Goal: Task Accomplishment & Management: Use online tool/utility

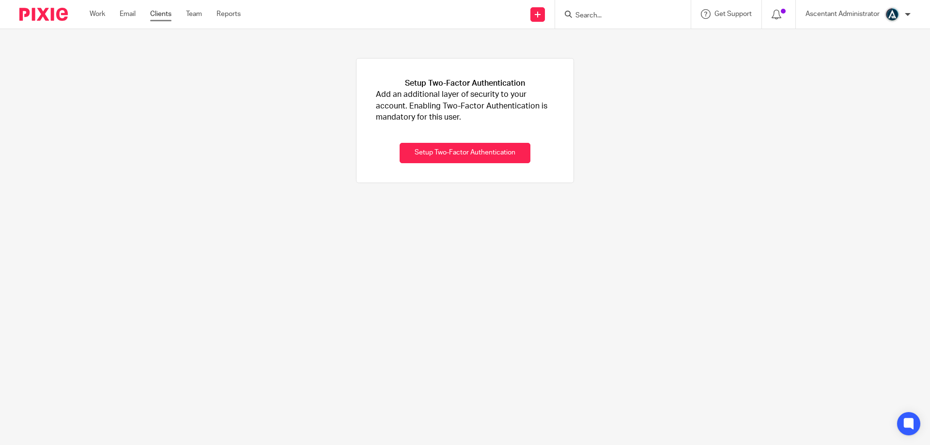
click at [167, 10] on link "Clients" at bounding box center [160, 14] width 21 height 10
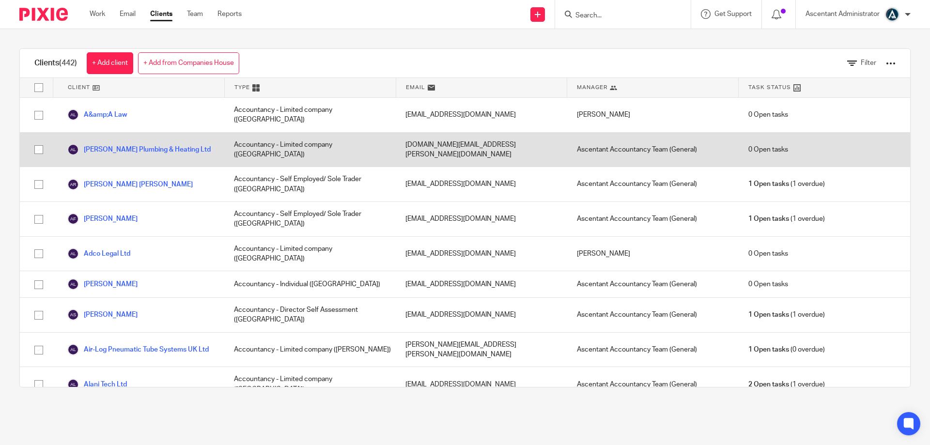
click at [39, 140] on input "checkbox" at bounding box center [39, 149] width 18 height 18
checkbox input "true"
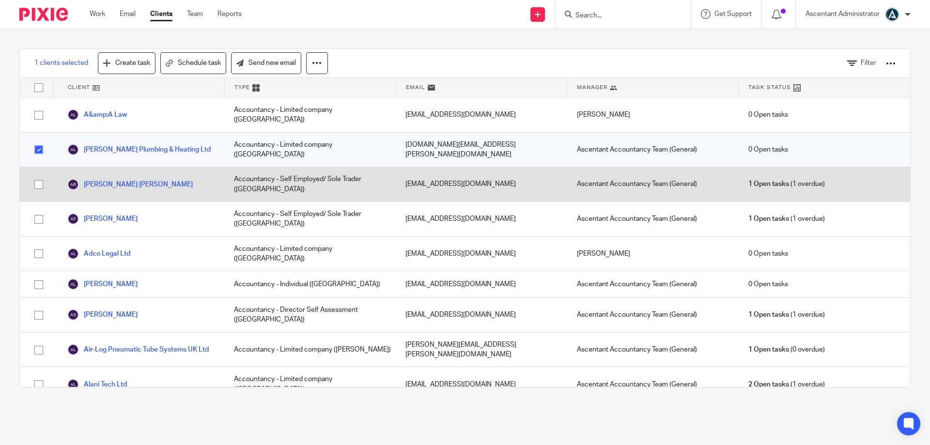
click at [38, 175] on input "checkbox" at bounding box center [39, 184] width 18 height 18
checkbox input "true"
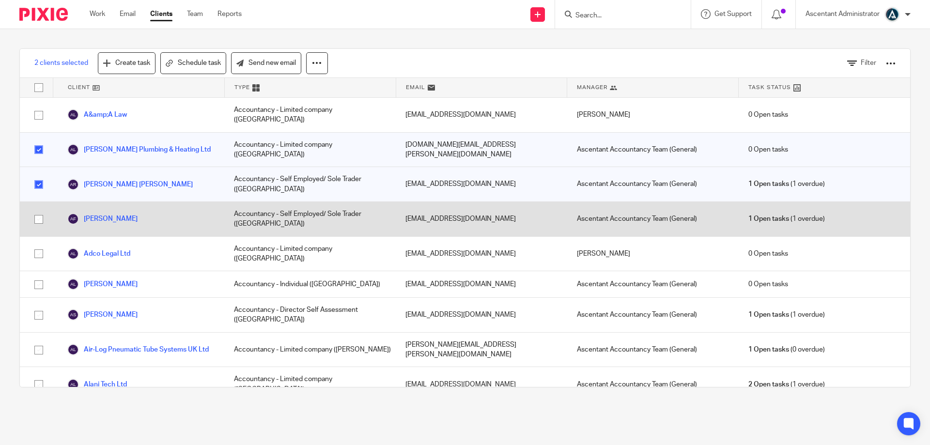
click at [37, 210] on input "checkbox" at bounding box center [39, 219] width 18 height 18
checkbox input "true"
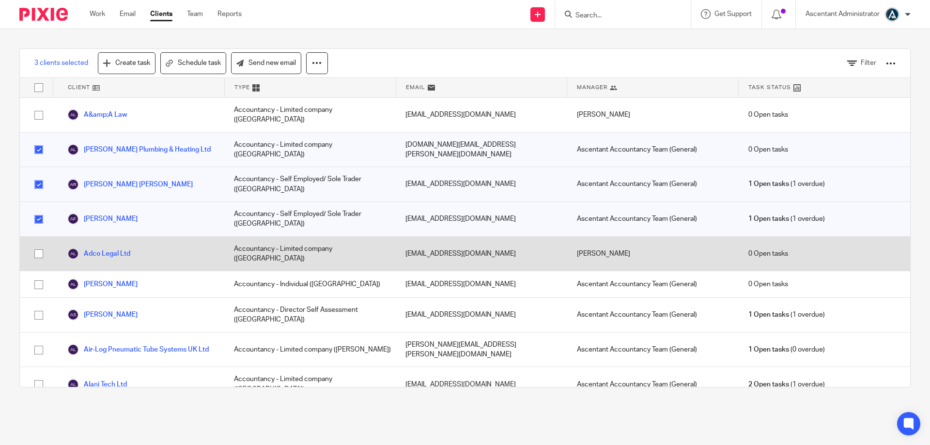
click at [42, 245] on input "checkbox" at bounding box center [39, 254] width 18 height 18
checkbox input "true"
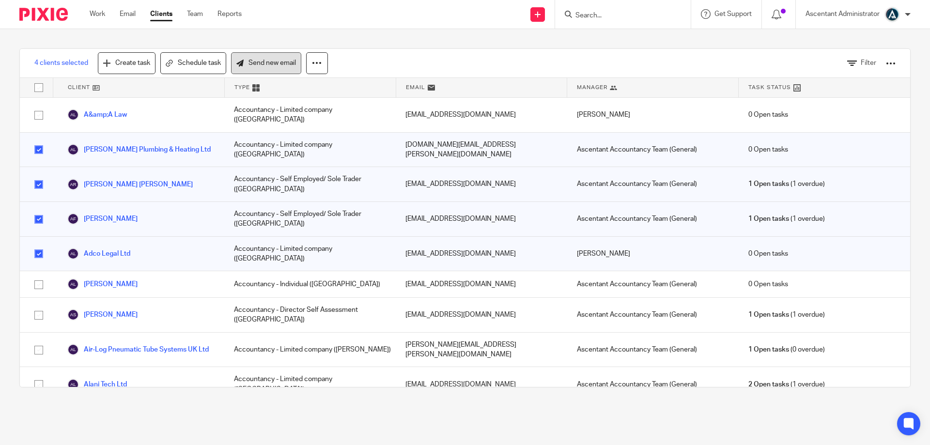
click at [259, 67] on link "Send new email" at bounding box center [266, 63] width 70 height 22
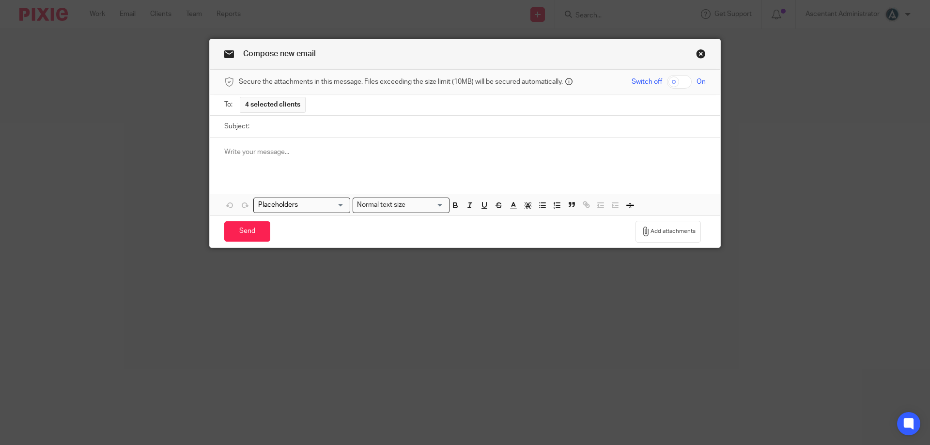
click at [696, 55] on link "Close this dialog window" at bounding box center [701, 55] width 10 height 13
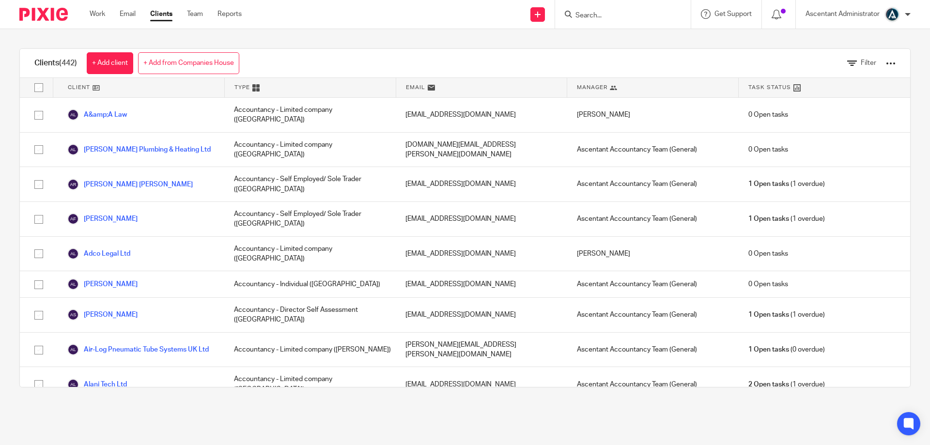
click at [886, 64] on div at bounding box center [891, 64] width 10 height 10
click at [852, 69] on div "Filter" at bounding box center [864, 63] width 63 height 29
click at [861, 64] on span "Filter" at bounding box center [868, 63] width 15 height 7
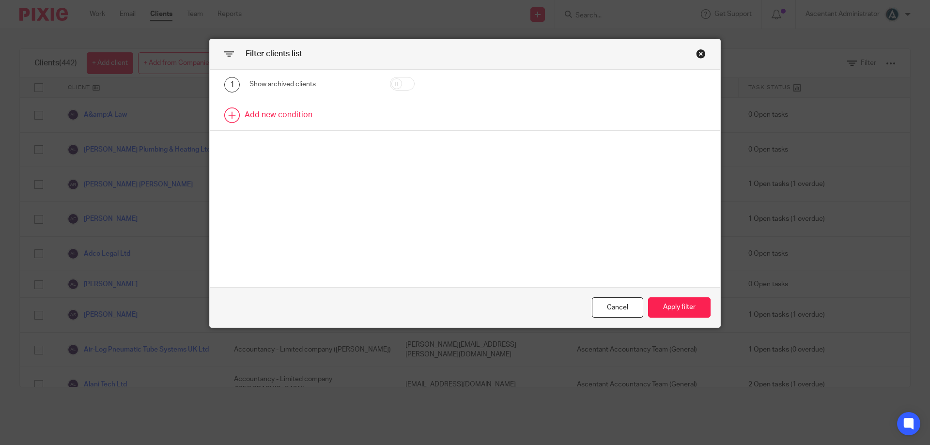
click at [287, 120] on link at bounding box center [465, 115] width 510 height 30
click at [341, 124] on div "Field" at bounding box center [303, 118] width 93 height 20
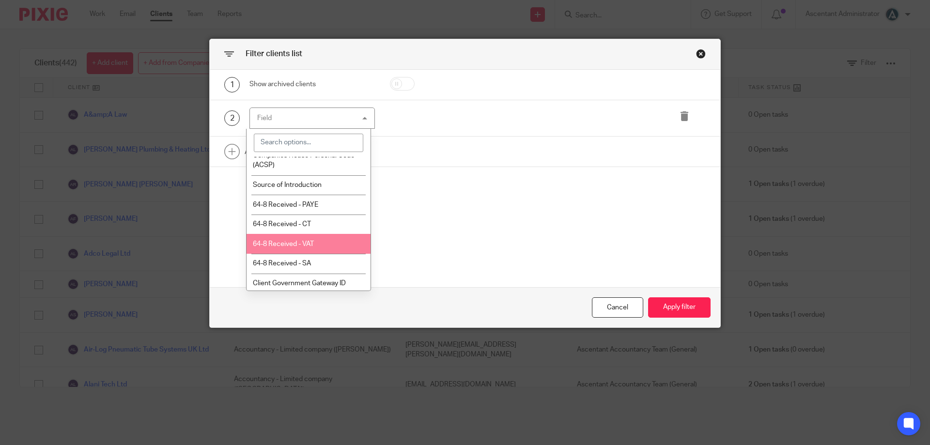
scroll to position [445, 0]
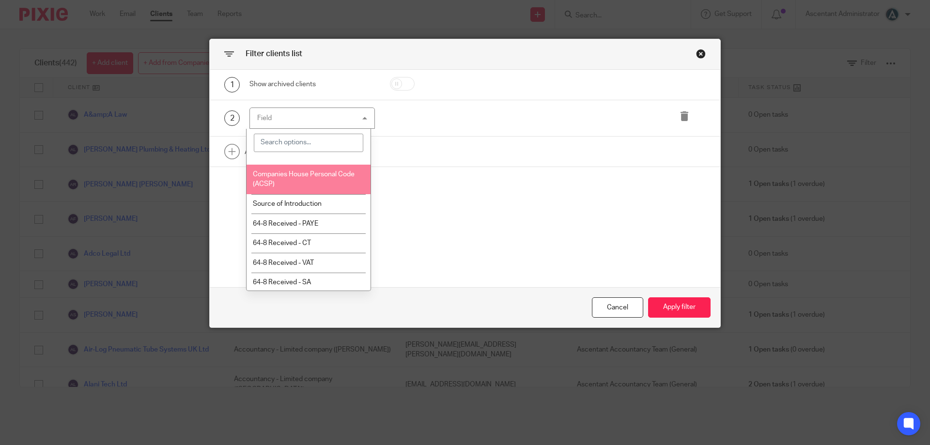
click at [303, 192] on li "Companies House Personal Code (ACSP)" at bounding box center [309, 180] width 124 height 30
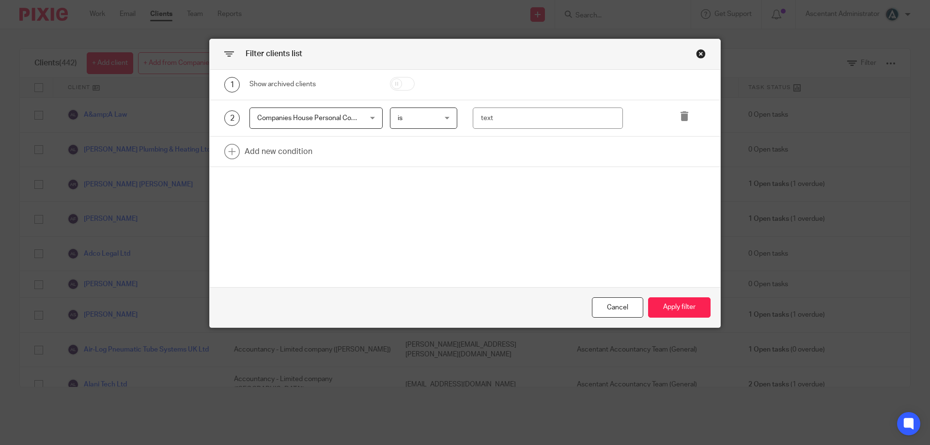
click at [418, 119] on span "is" at bounding box center [421, 118] width 47 height 20
click at [429, 199] on li "is not set" at bounding box center [419, 198] width 67 height 20
click at [673, 308] on button "Apply filter" at bounding box center [679, 307] width 62 height 21
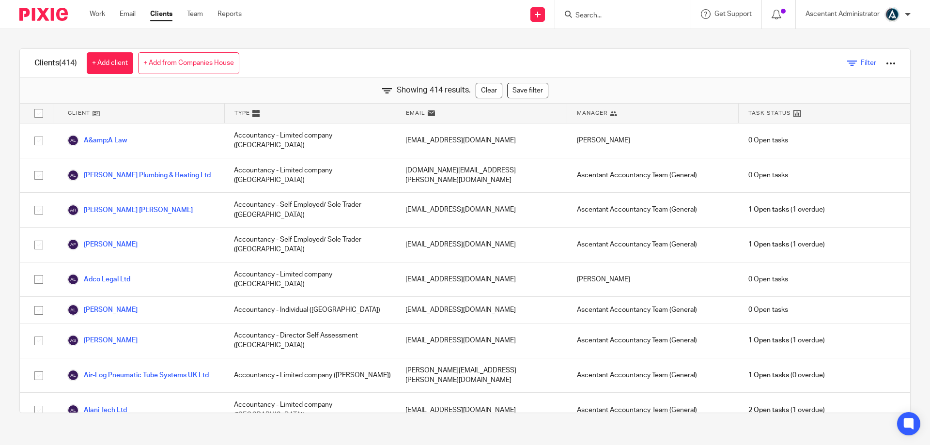
click at [861, 66] on span "Filter" at bounding box center [868, 63] width 15 height 7
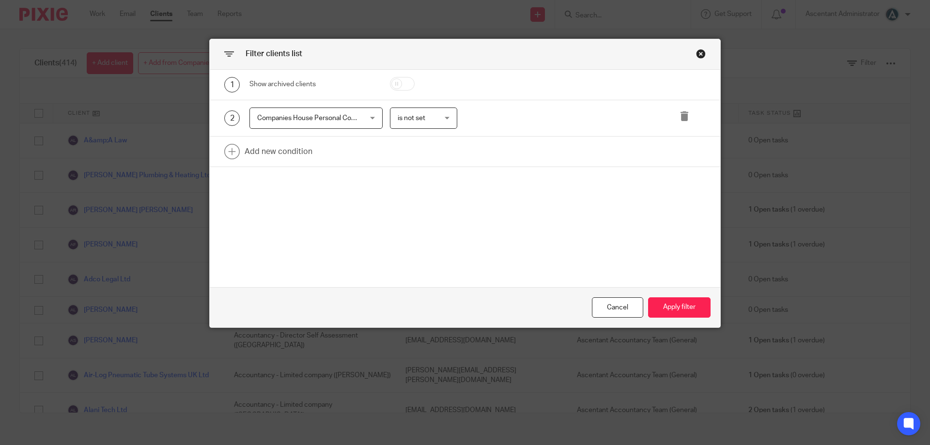
click at [425, 123] on span "is not set" at bounding box center [421, 118] width 47 height 20
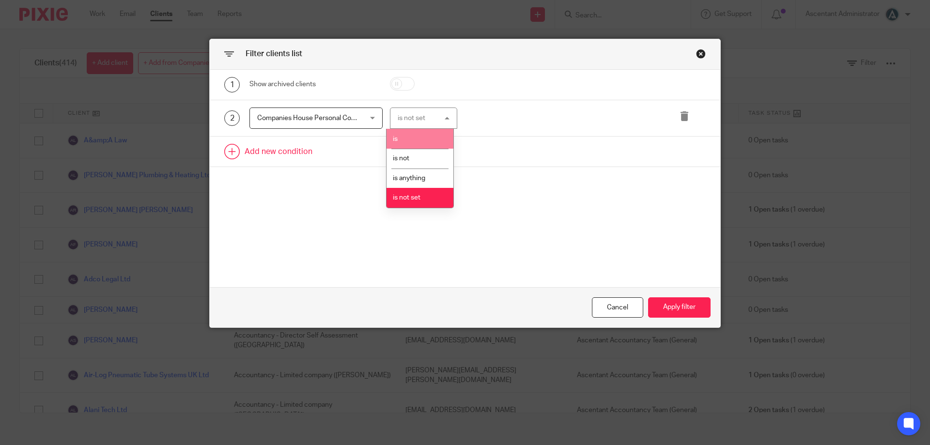
click at [412, 143] on li "is" at bounding box center [419, 139] width 67 height 20
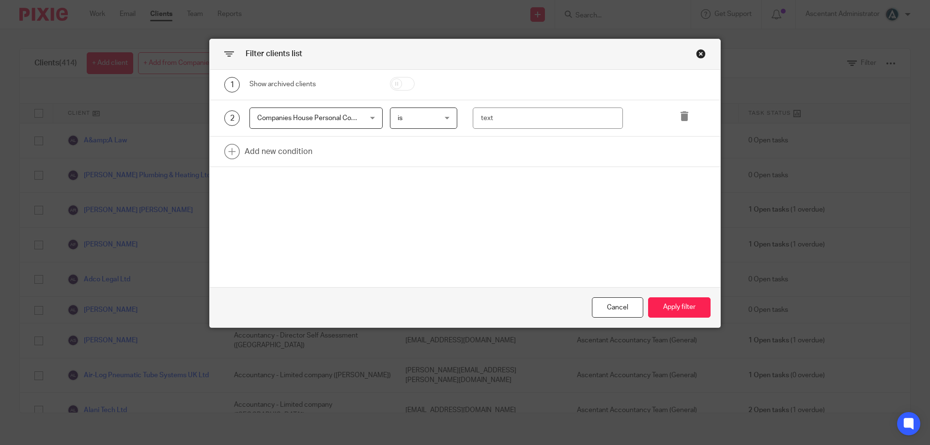
click at [422, 123] on span "is" at bounding box center [421, 118] width 47 height 20
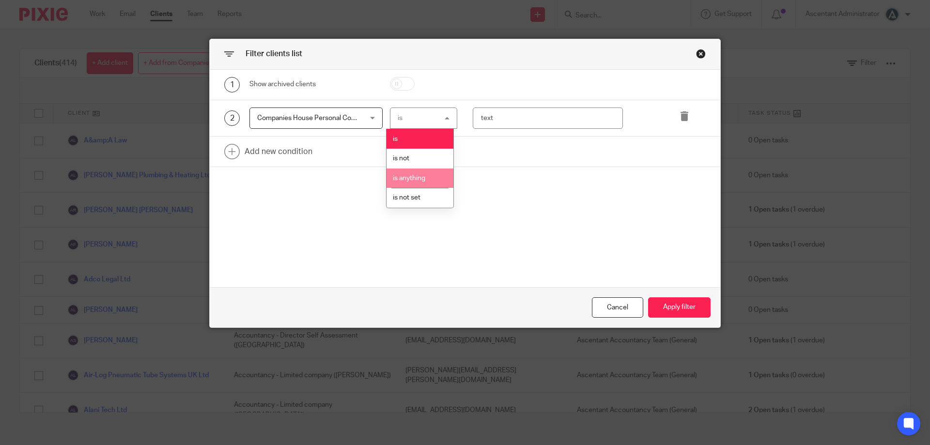
click at [424, 176] on span "is anything" at bounding box center [409, 178] width 32 height 7
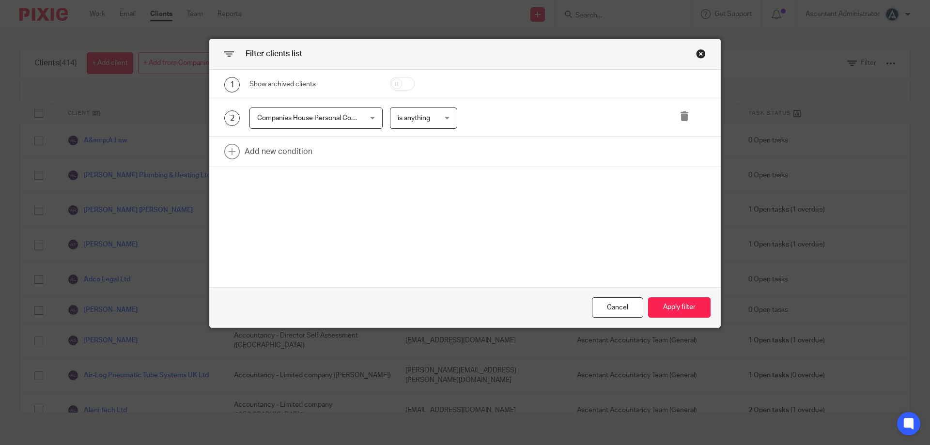
click at [696, 318] on div "Cancel Apply filter" at bounding box center [465, 307] width 510 height 41
click at [686, 309] on button "Apply filter" at bounding box center [679, 307] width 62 height 21
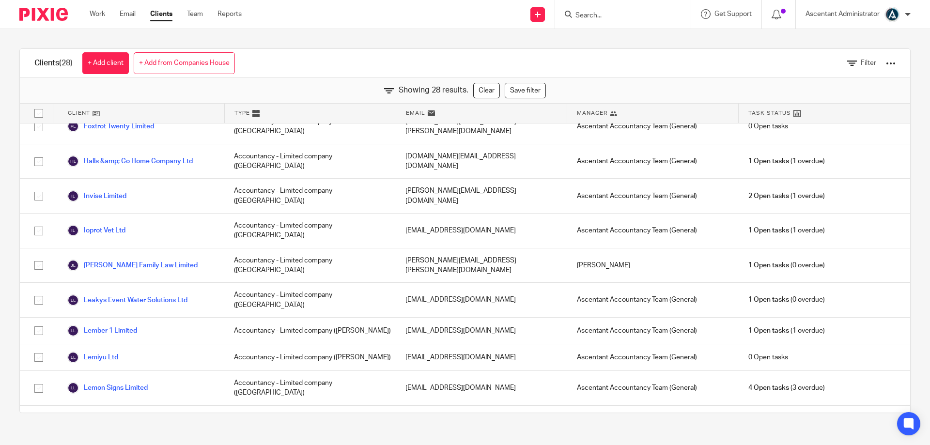
scroll to position [0, 0]
